Goal: Transaction & Acquisition: Subscribe to service/newsletter

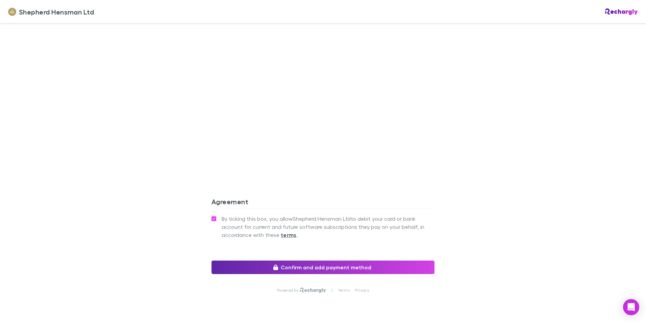
scroll to position [541, 0]
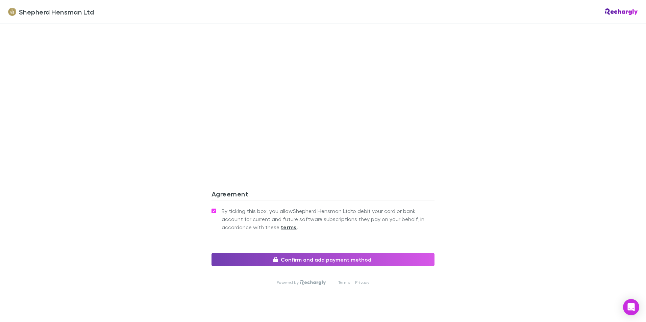
click at [310, 261] on button "Confirm and add payment method" at bounding box center [323, 260] width 223 height 14
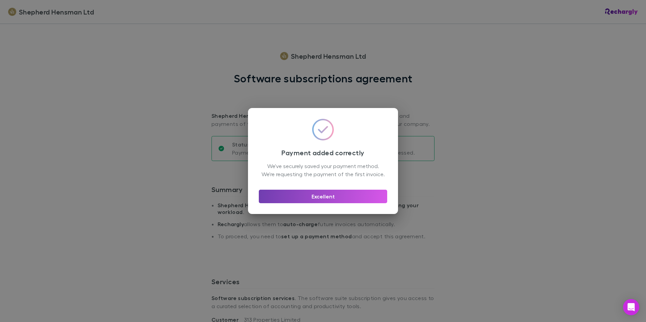
click at [338, 201] on button "Excellent" at bounding box center [323, 197] width 128 height 14
